Goal: Check status

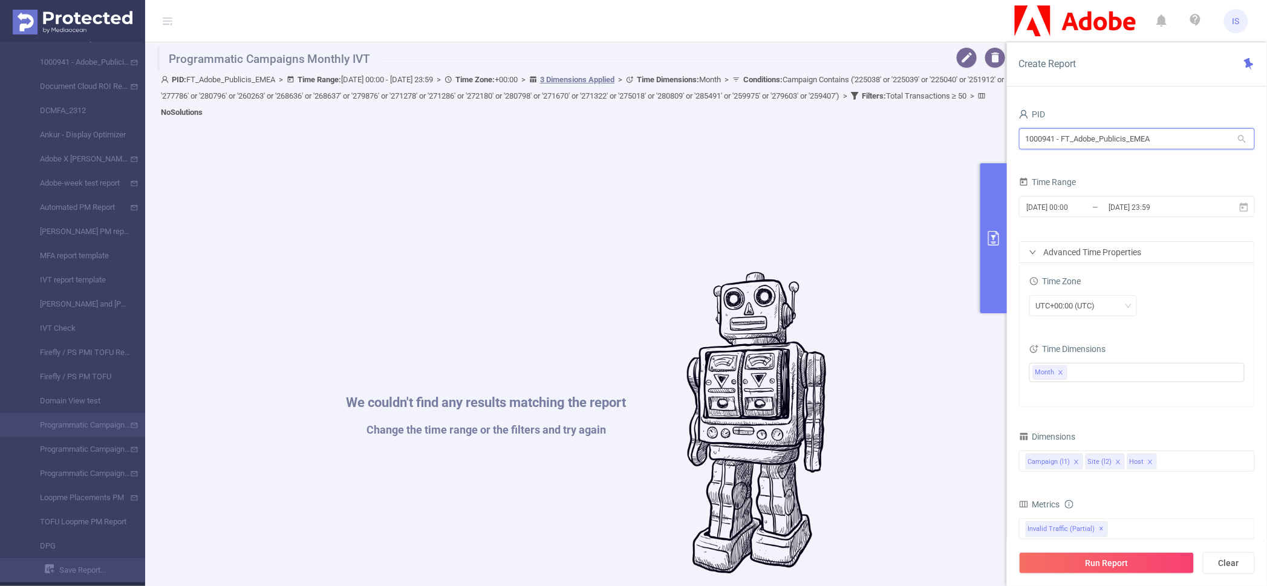
drag, startPoint x: 932, startPoint y: 95, endPoint x: 906, endPoint y: 95, distance: 26.0
type input "apa"
click at [1224, 563] on button "Clear" at bounding box center [1229, 563] width 52 height 22
type input "[DATE] 06:00"
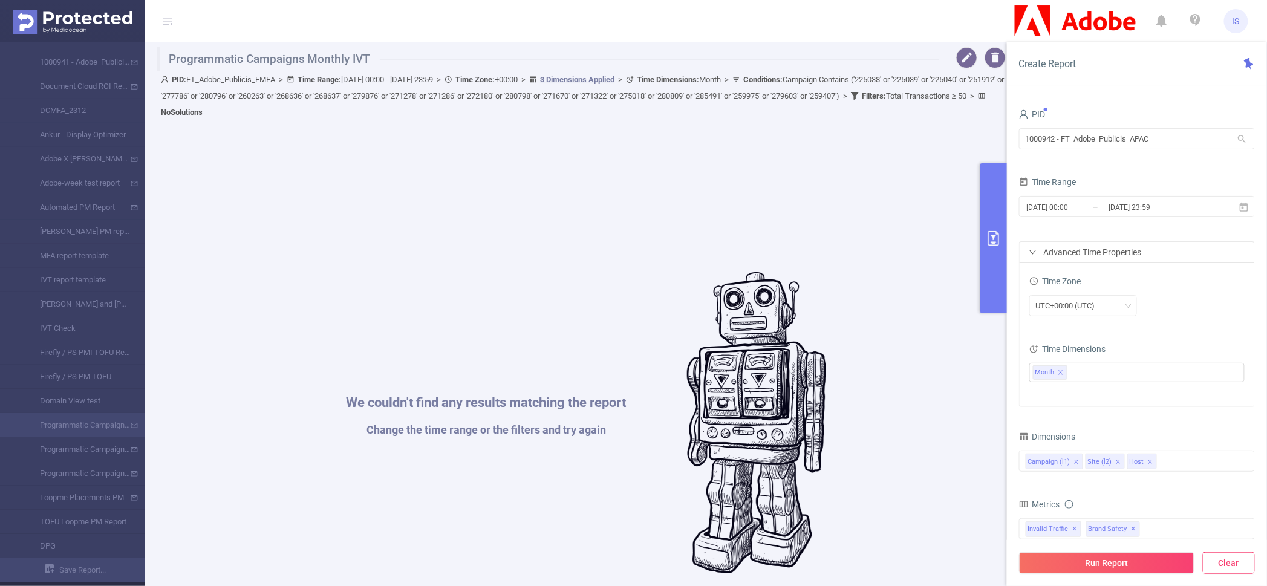
type input "[DATE] 06:59"
click at [1058, 205] on input "[DATE] 06:00" at bounding box center [1075, 207] width 98 height 16
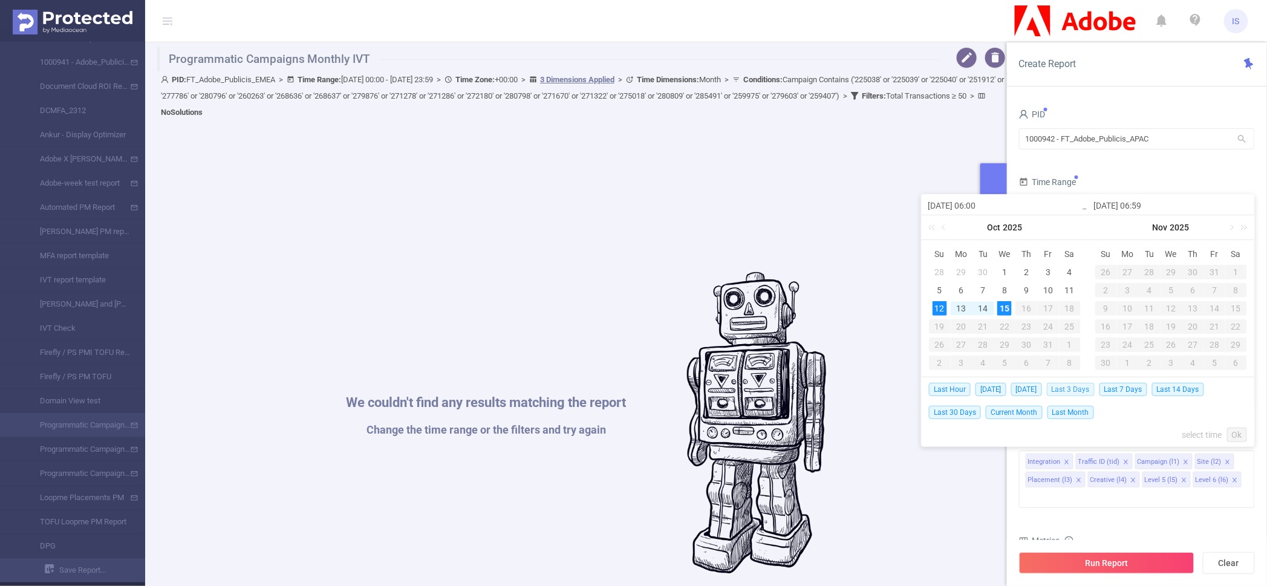
click at [1091, 392] on span "Last 3 Days" at bounding box center [1071, 389] width 48 height 13
type input "[DATE] 00:00"
type input "[DATE] 23:59"
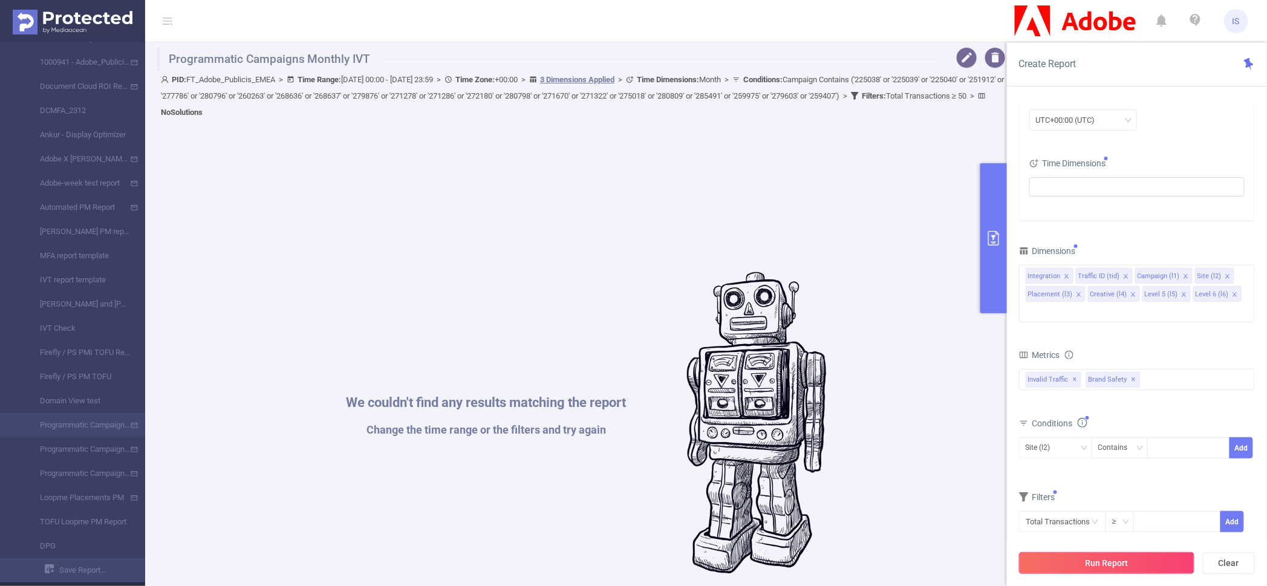
click at [1124, 564] on button "Run Report" at bounding box center [1106, 563] width 175 height 22
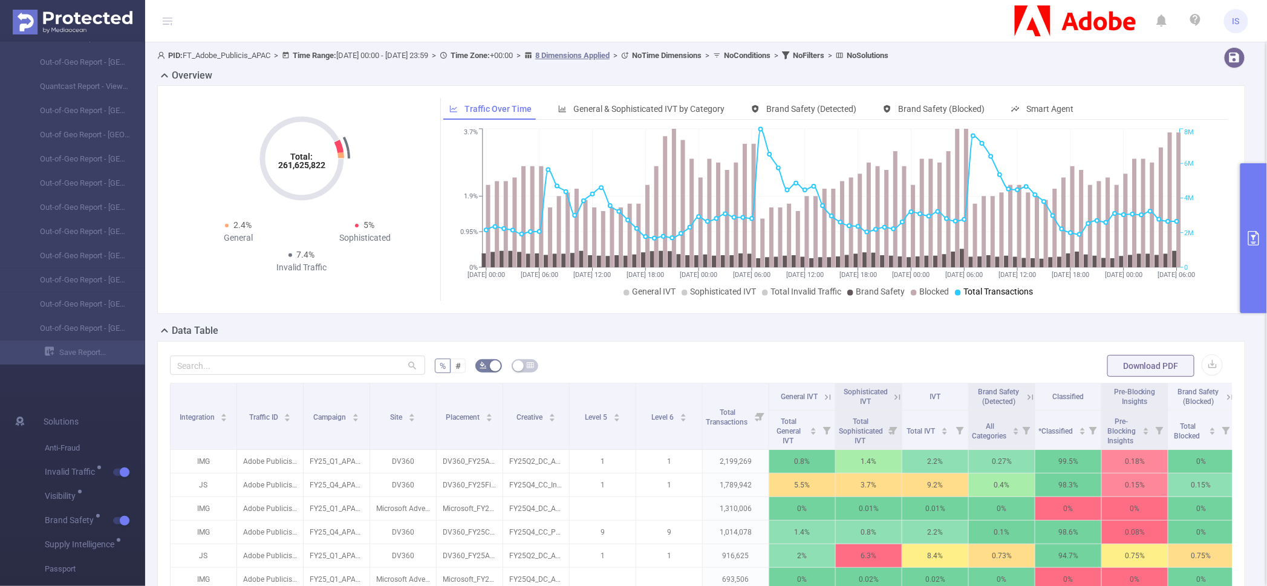
click at [582, 344] on div "% # Download PDF Integration Traffic ID Campaign Site Placement Creative Level …" at bounding box center [701, 573] width 1088 height 464
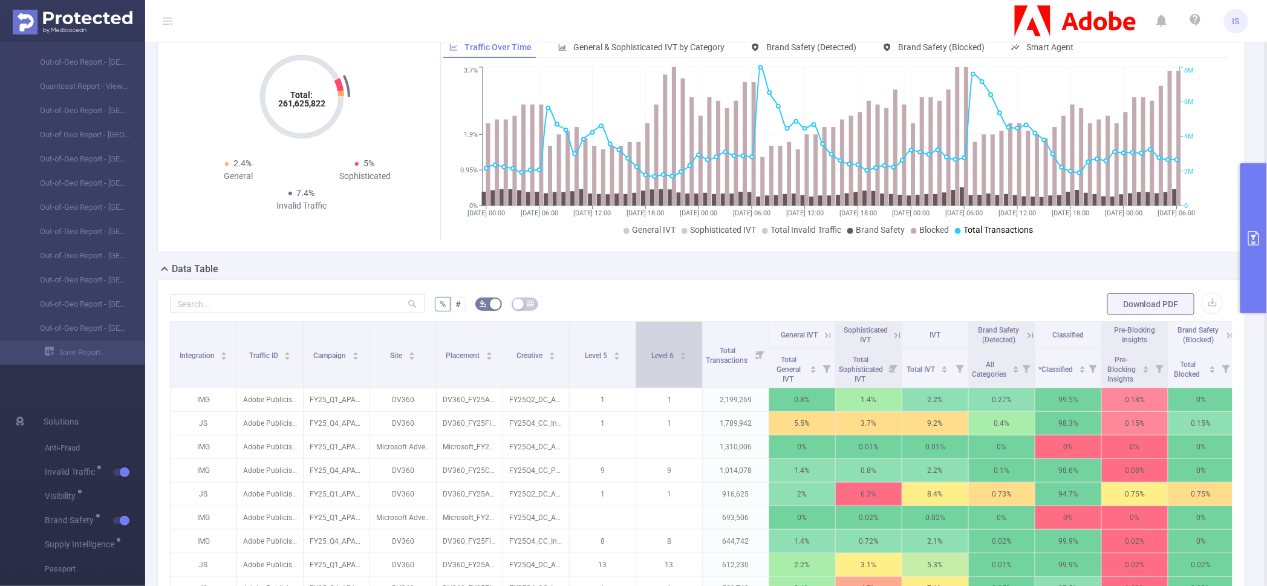
scroll to position [76, 0]
